Goal: Find specific page/section: Find specific page/section

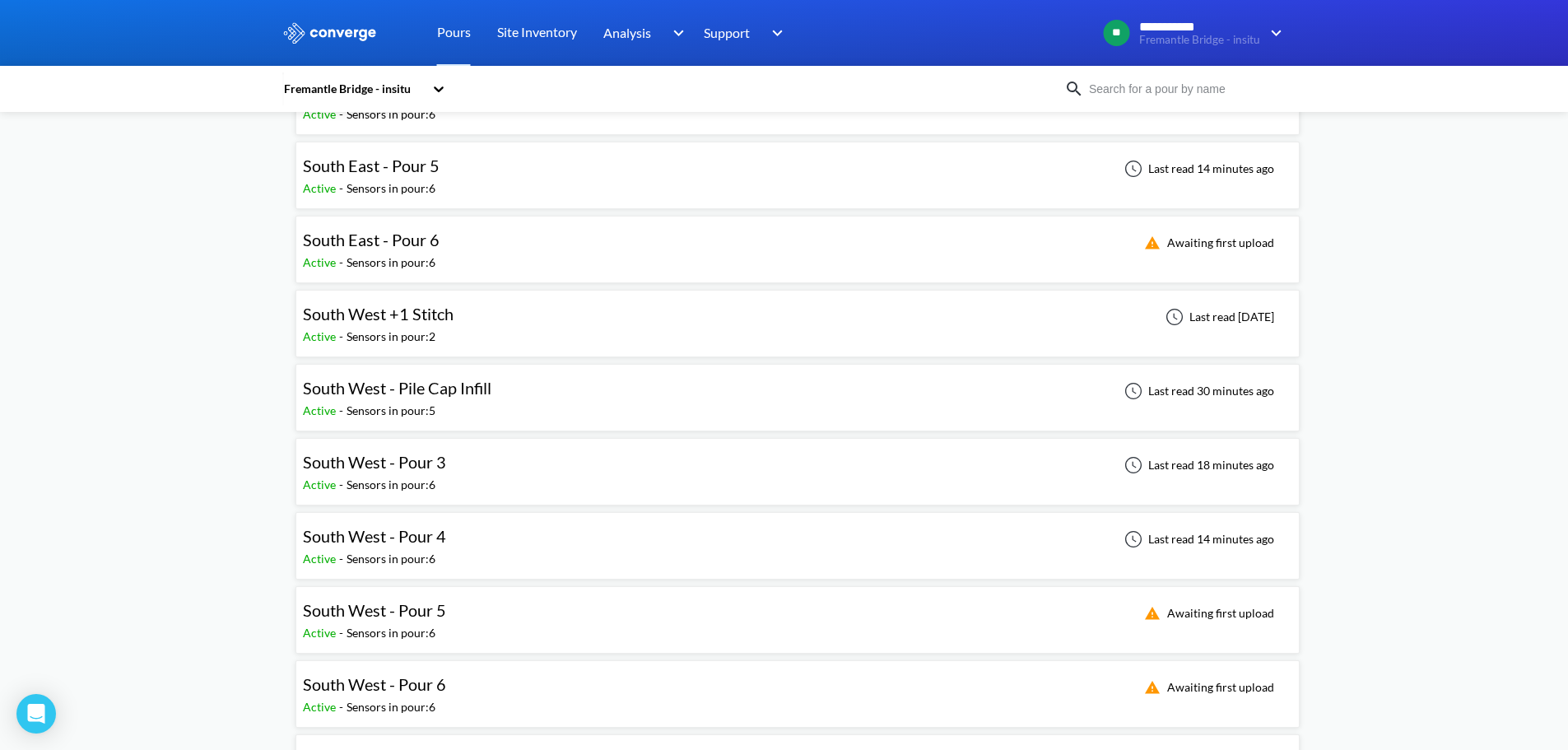
scroll to position [658, 0]
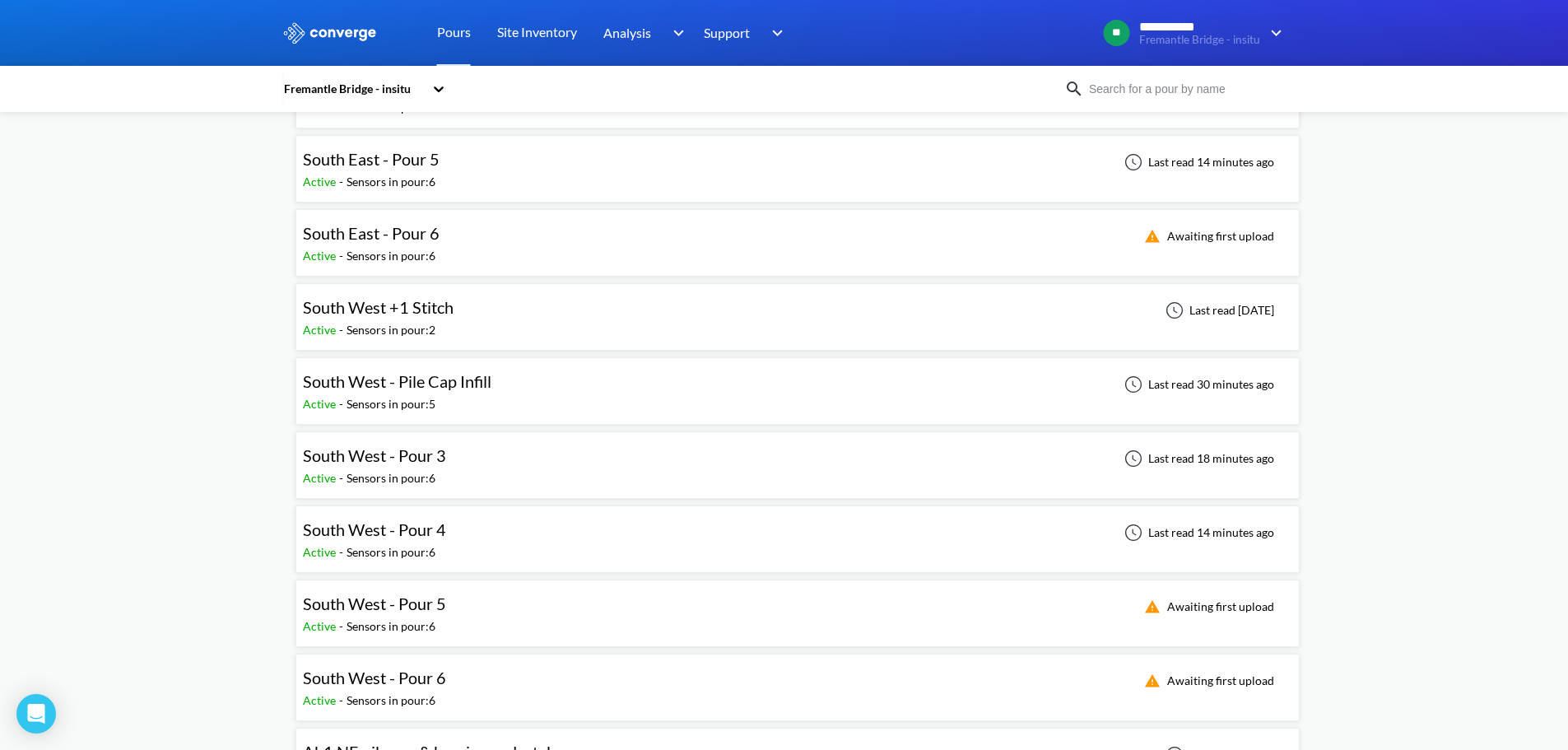
click at [200, 463] on div "**********" at bounding box center [784, 593] width 1568 height 2503
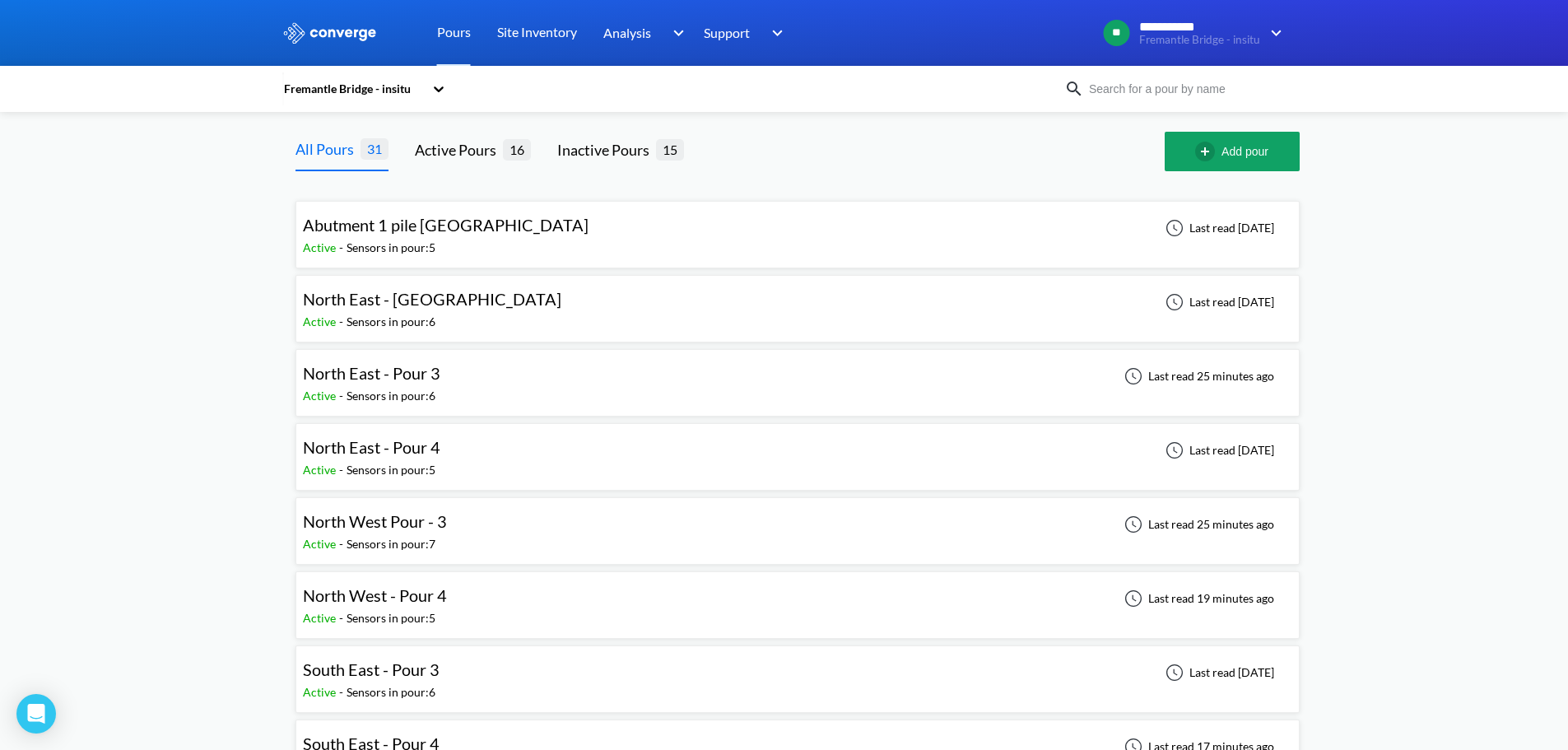
scroll to position [83, 0]
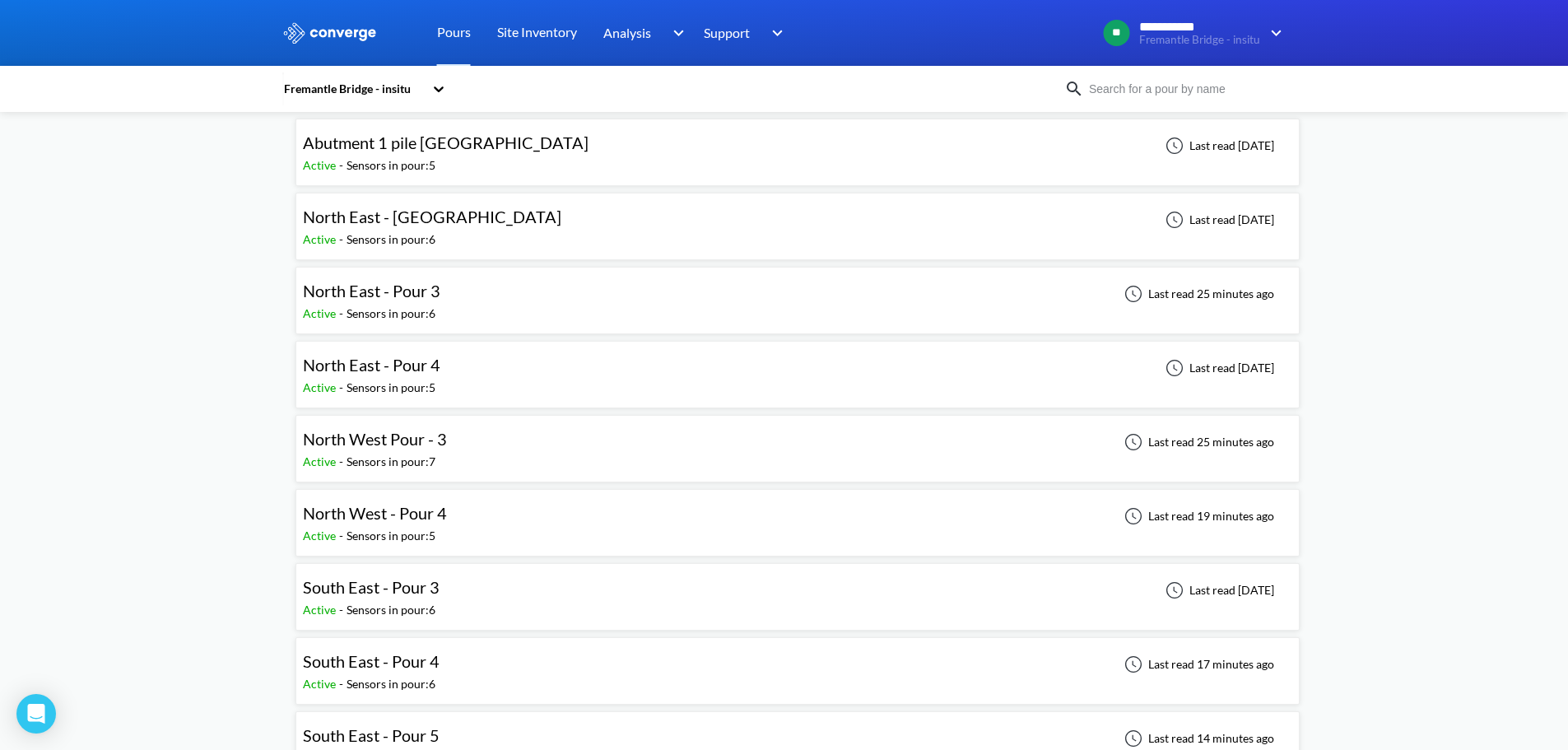
click at [436, 445] on span "North West Pour - 3" at bounding box center [375, 439] width 144 height 20
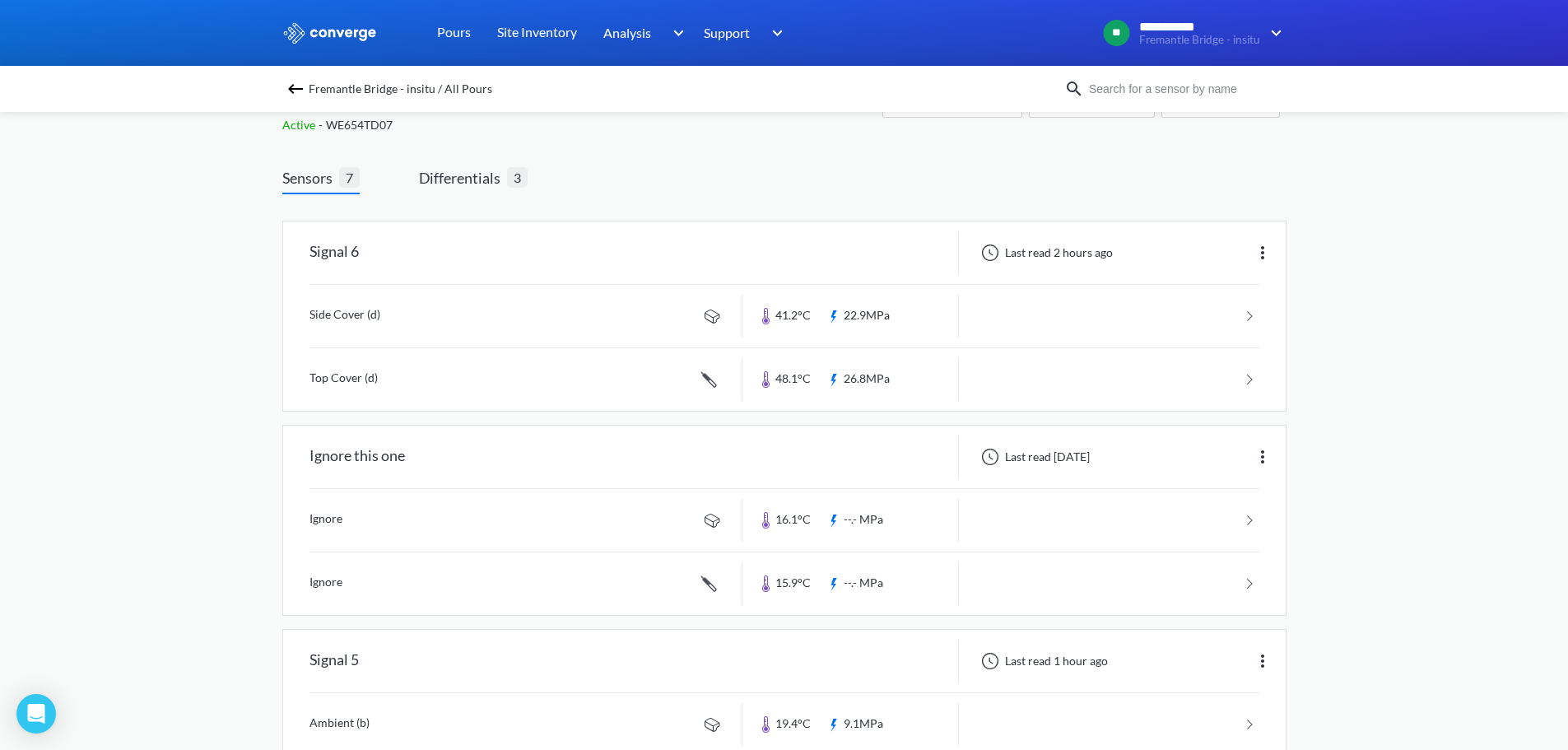
scroll to position [83, 0]
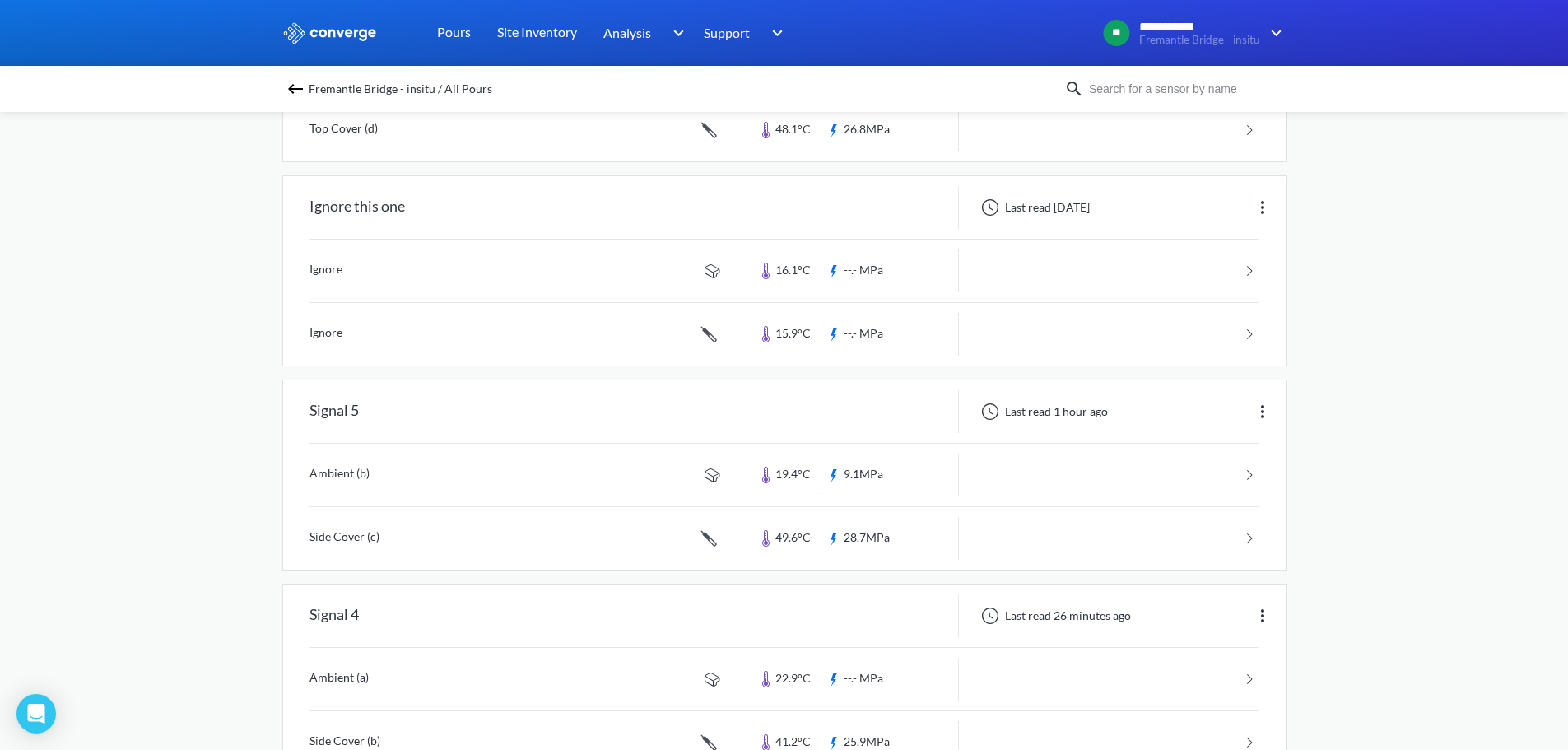
scroll to position [0, 0]
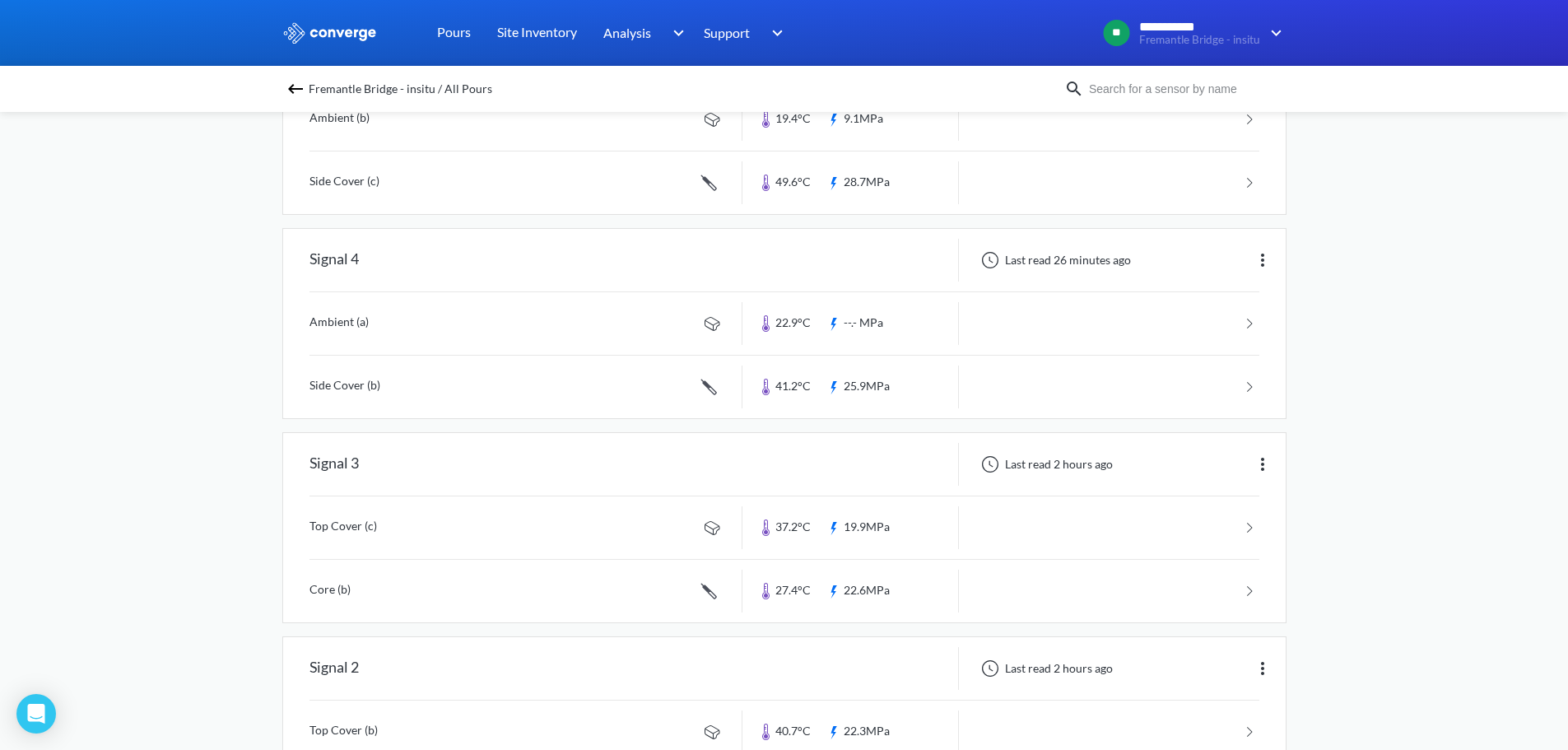
scroll to position [972, 0]
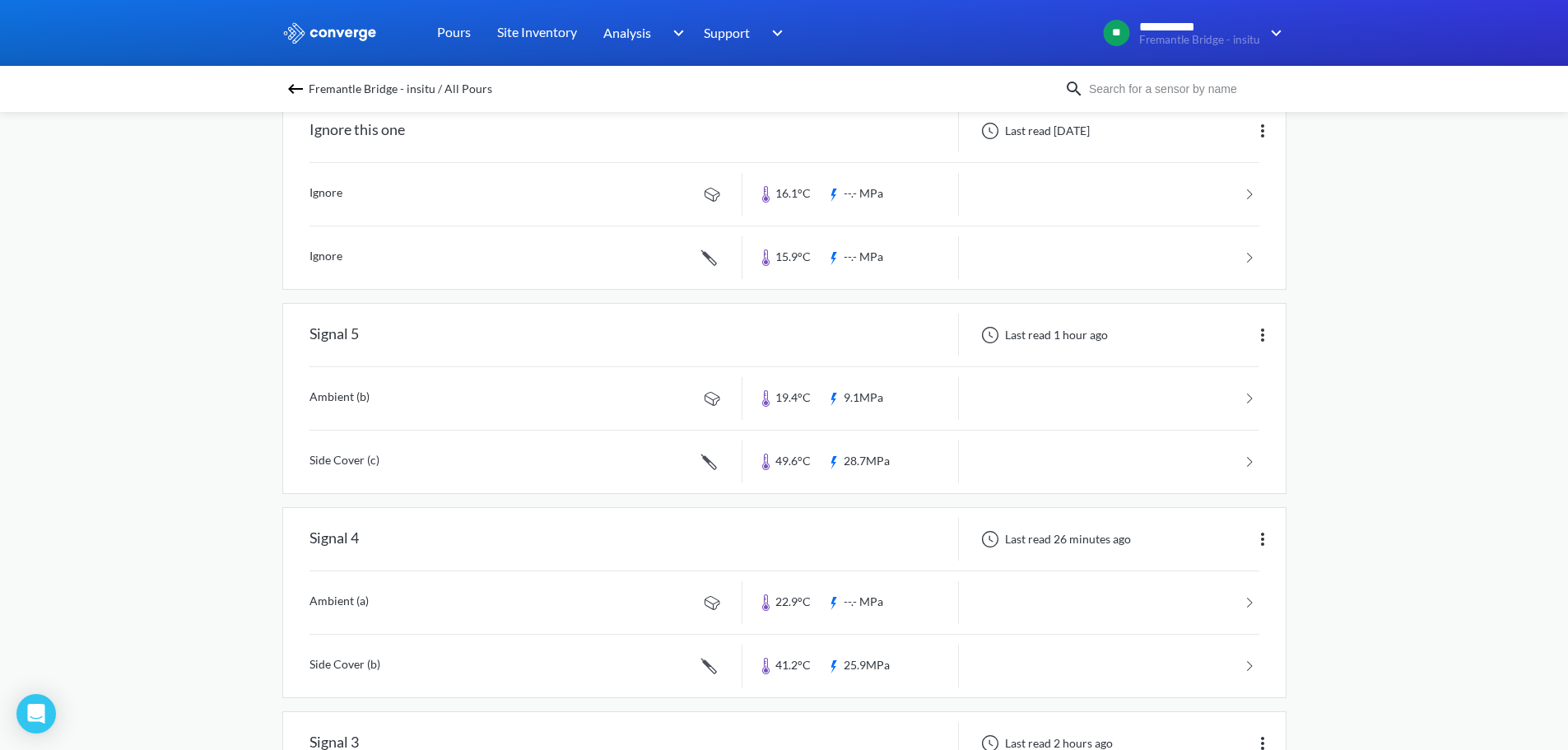
scroll to position [150, 0]
